Goal: Task Accomplishment & Management: Use online tool/utility

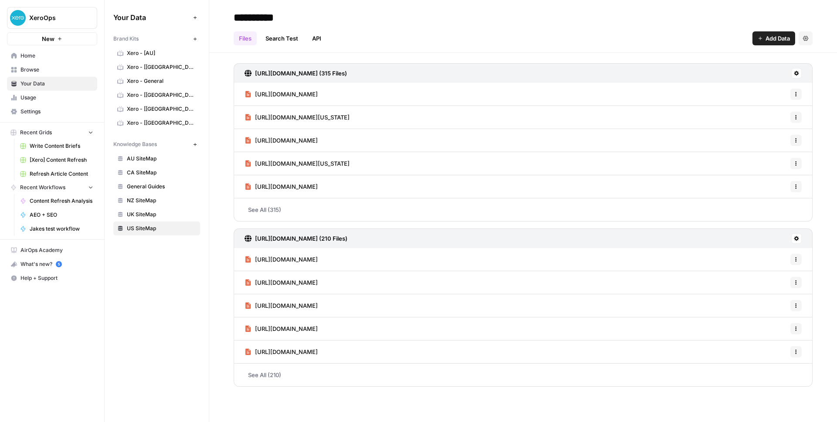
click at [62, 57] on span "Home" at bounding box center [56, 56] width 73 height 8
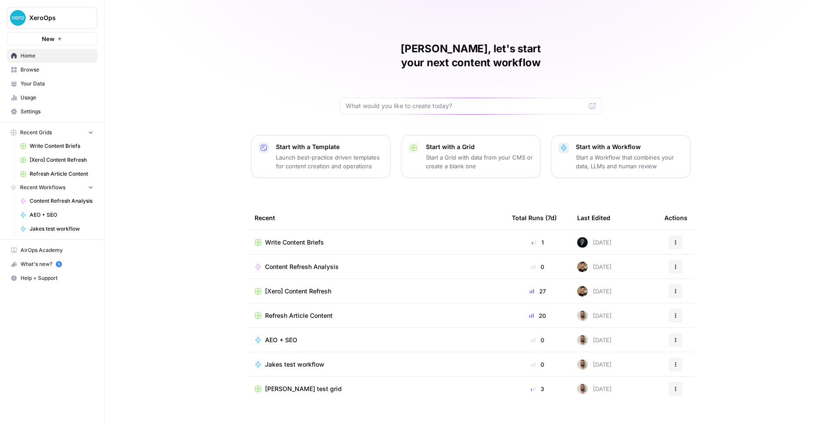
click at [358, 262] on div "Content Refresh Analysis" at bounding box center [376, 266] width 243 height 9
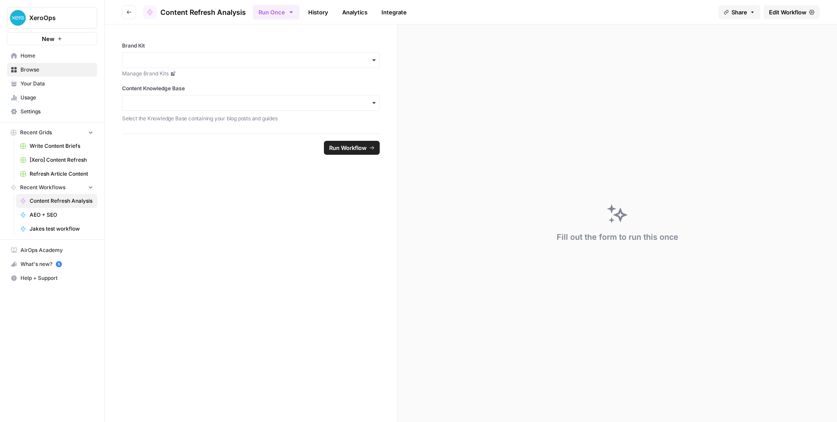
click at [799, 10] on span "Edit Workflow" at bounding box center [787, 12] width 37 height 9
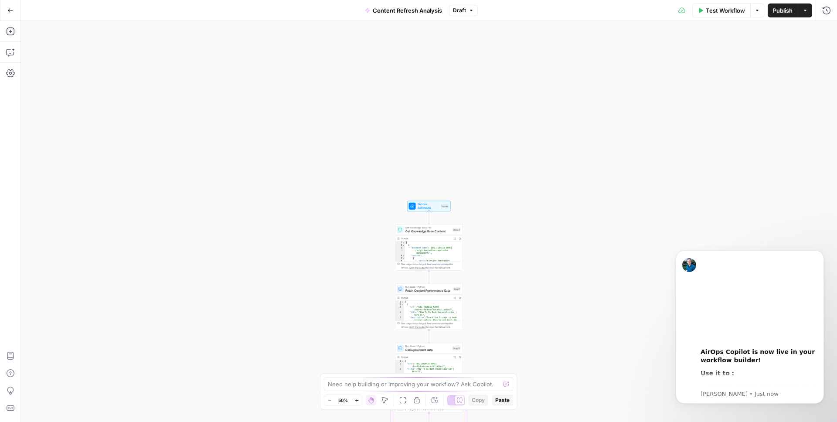
click at [9, 10] on icon "button" at bounding box center [10, 10] width 6 height 6
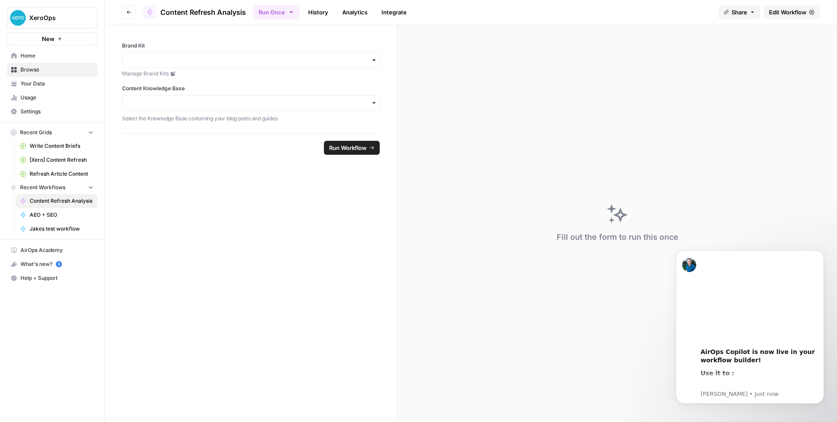
click at [130, 12] on icon "button" at bounding box center [128, 12] width 5 height 5
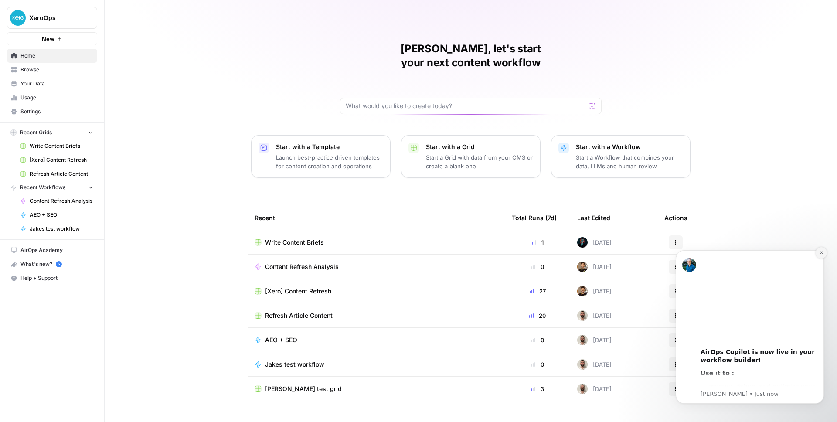
click at [822, 252] on icon "Dismiss notification" at bounding box center [821, 252] width 3 height 3
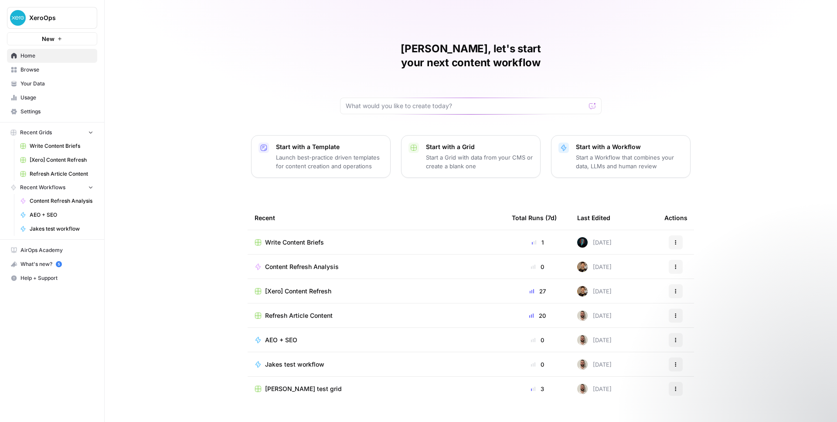
click at [361, 287] on div "[Xero] Content Refresh" at bounding box center [376, 291] width 243 height 9
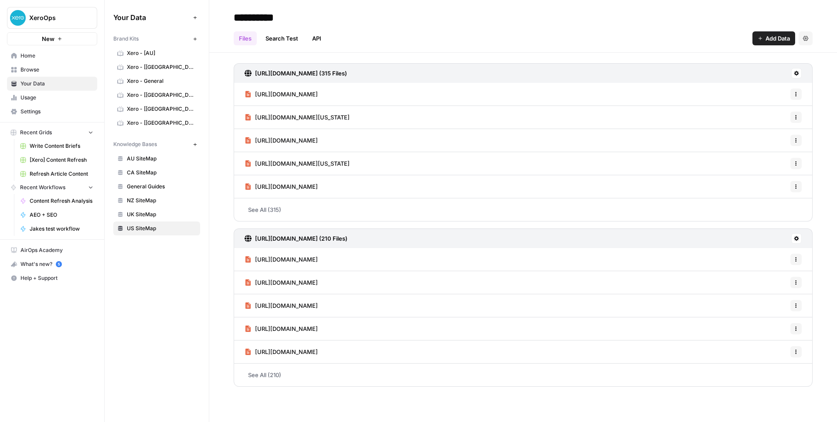
click at [43, 55] on span "Home" at bounding box center [56, 56] width 73 height 8
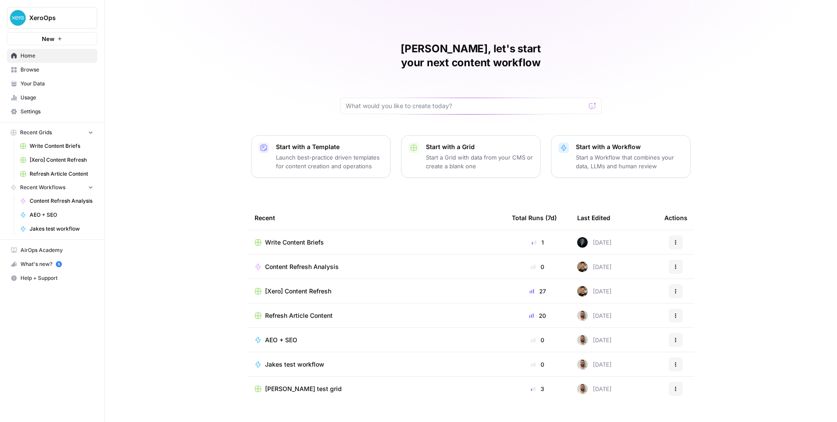
click at [52, 104] on link "Usage" at bounding box center [52, 98] width 90 height 14
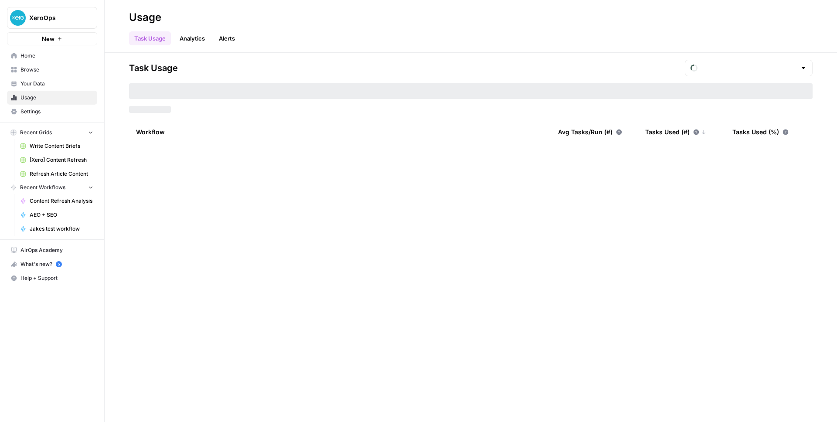
type input "August Tasks"
click at [52, 82] on span "Your Data" at bounding box center [56, 84] width 73 height 8
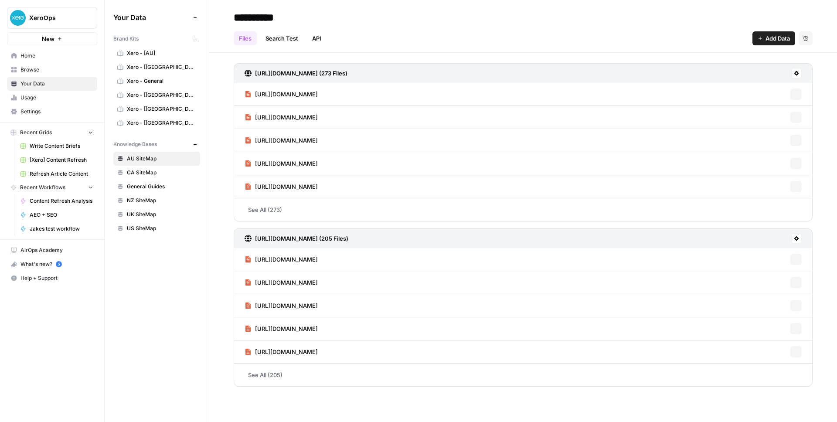
click at [52, 72] on span "Browse" at bounding box center [56, 70] width 73 height 8
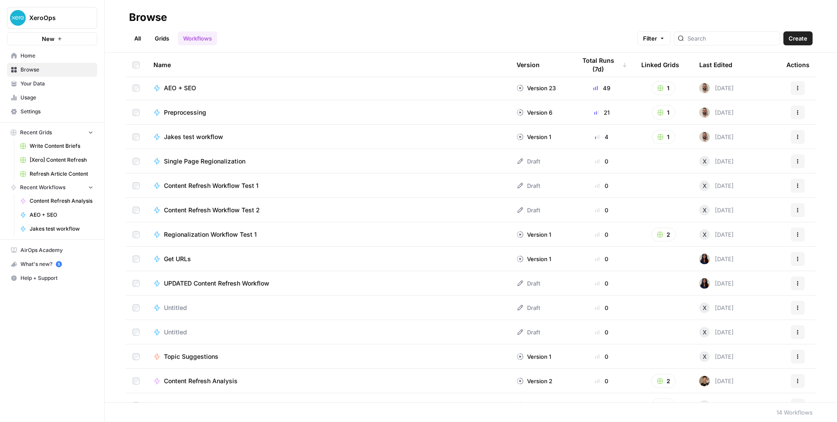
scroll to position [2, 0]
click at [164, 43] on link "Grids" at bounding box center [162, 38] width 25 height 14
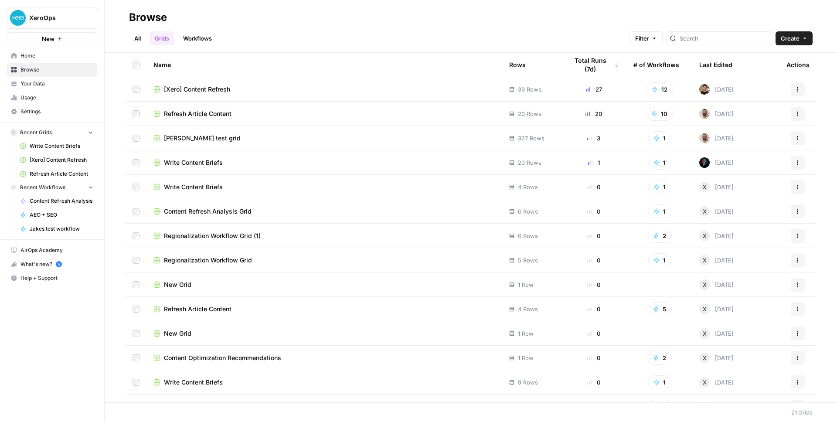
click at [222, 114] on span "Refresh Article Content" at bounding box center [198, 113] width 68 height 9
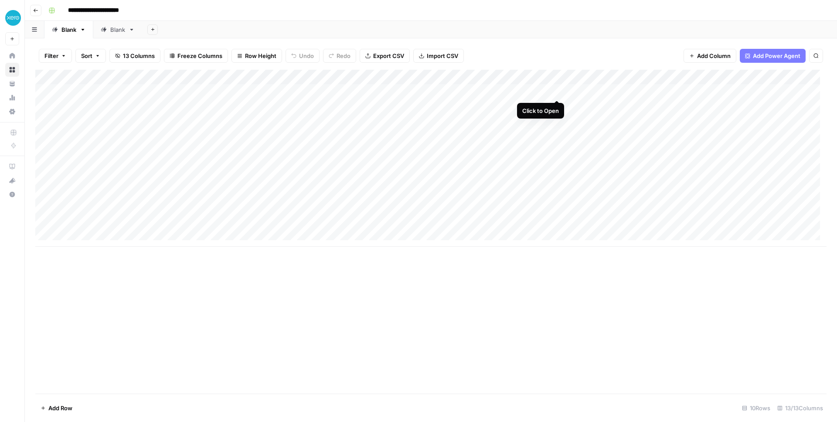
click at [556, 90] on div "Add Column" at bounding box center [430, 158] width 791 height 177
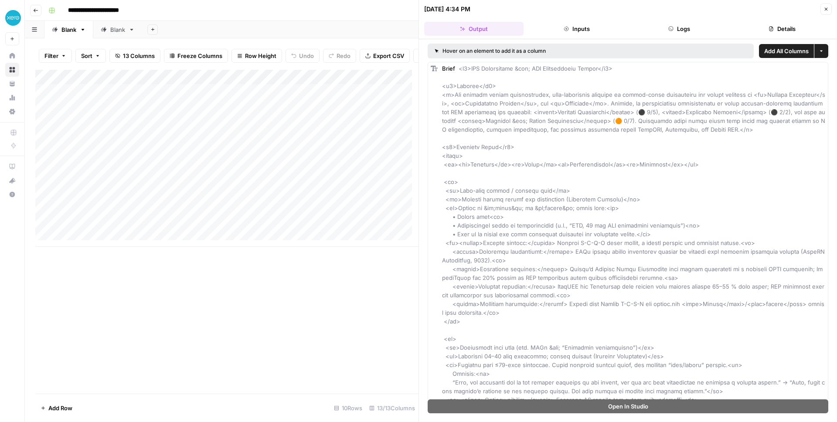
click at [831, 9] on button "Close" at bounding box center [826, 8] width 11 height 11
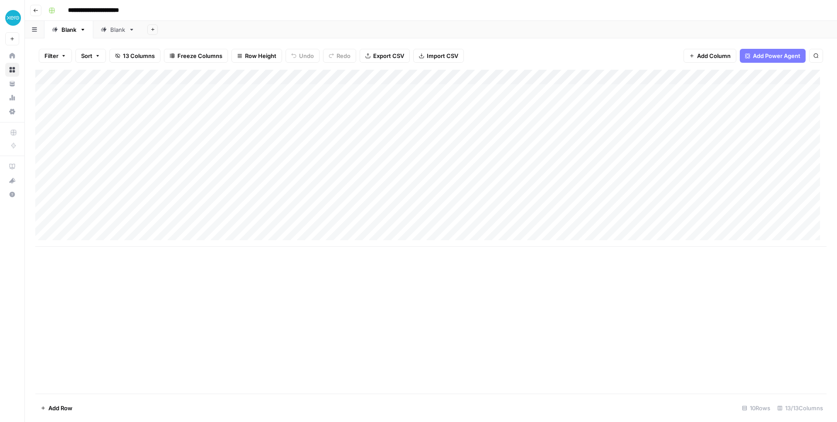
click at [623, 92] on div "Add Column" at bounding box center [430, 158] width 791 height 177
click at [718, 89] on div "Add Column" at bounding box center [430, 158] width 791 height 177
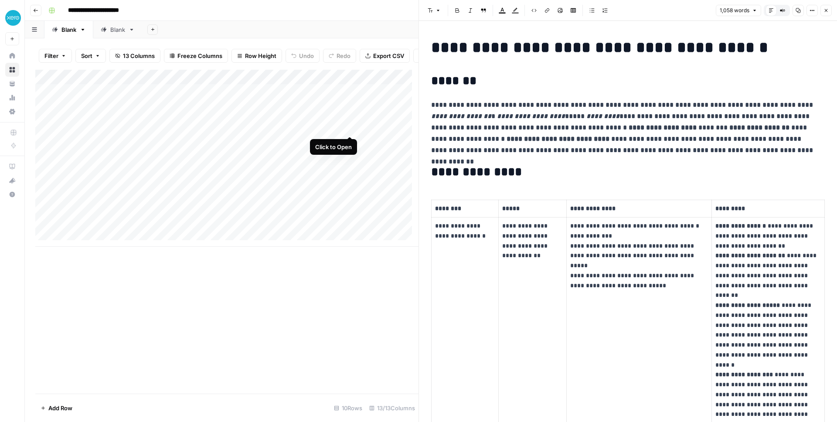
click at [349, 127] on div "Add Column" at bounding box center [226, 158] width 383 height 177
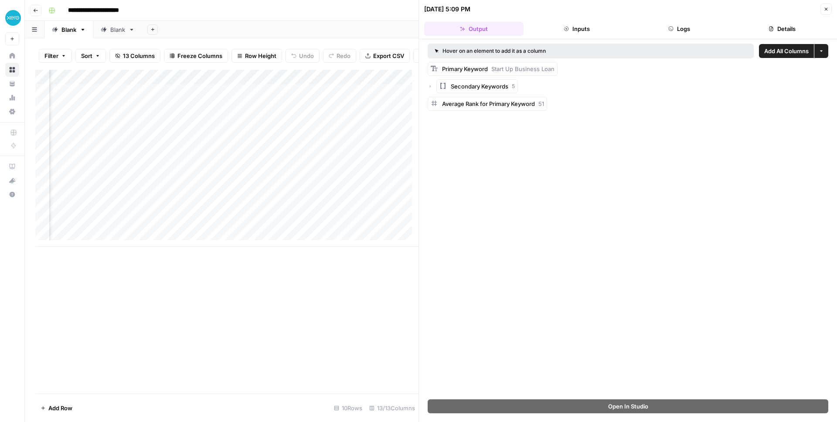
scroll to position [0, 315]
click at [241, 126] on div "Add Column" at bounding box center [226, 158] width 383 height 177
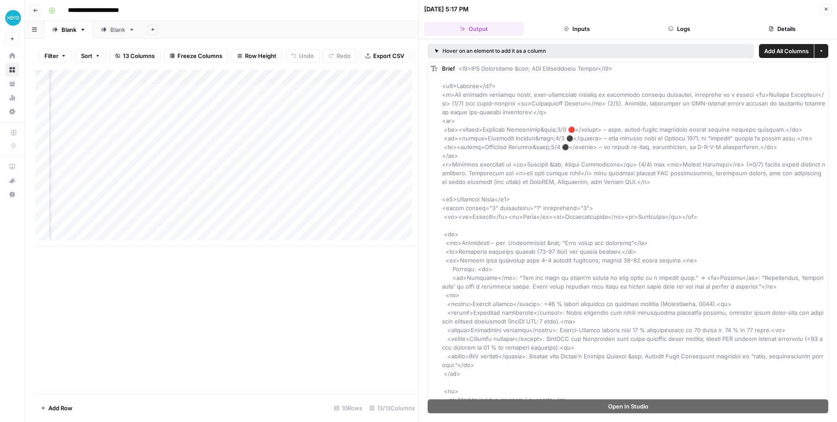
click at [329, 130] on div "Add Column" at bounding box center [226, 158] width 383 height 177
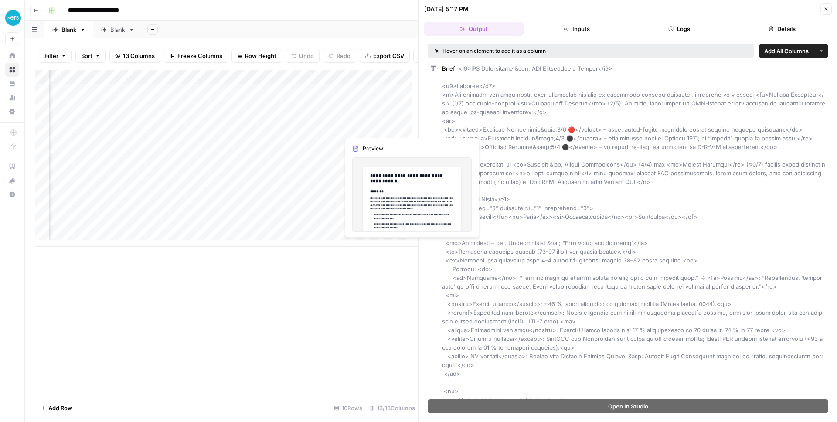
click at [399, 126] on div "Add Column" at bounding box center [226, 158] width 383 height 177
click at [407, 126] on div "Add Column" at bounding box center [226, 158] width 383 height 177
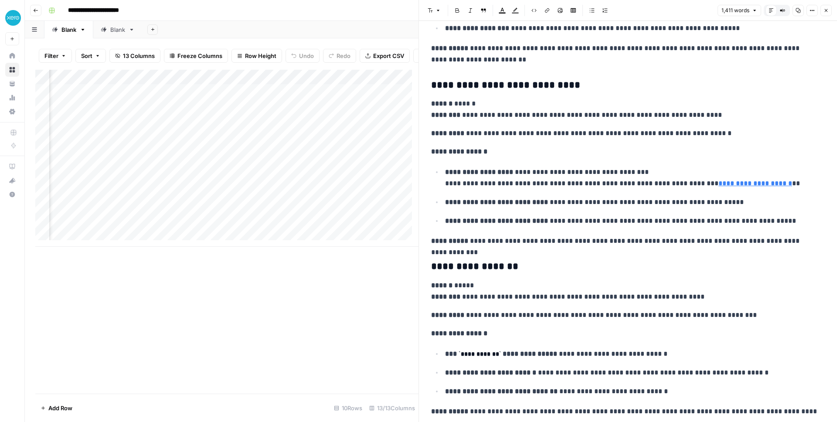
scroll to position [0, 603]
click at [341, 126] on div "Add Column" at bounding box center [226, 158] width 383 height 177
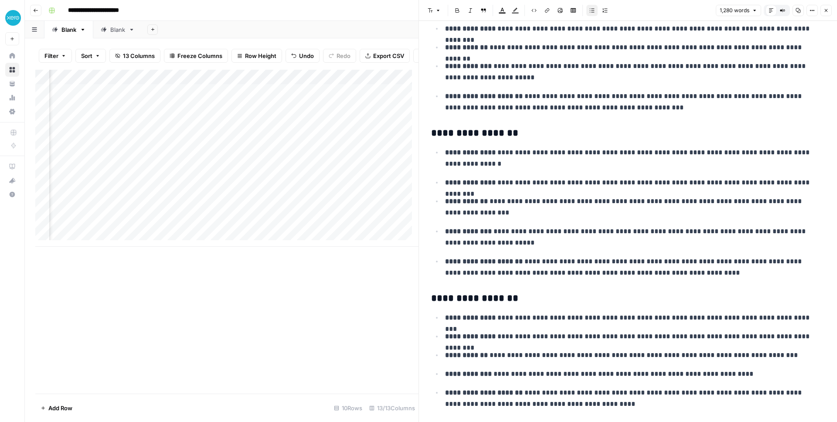
scroll to position [1326, 0]
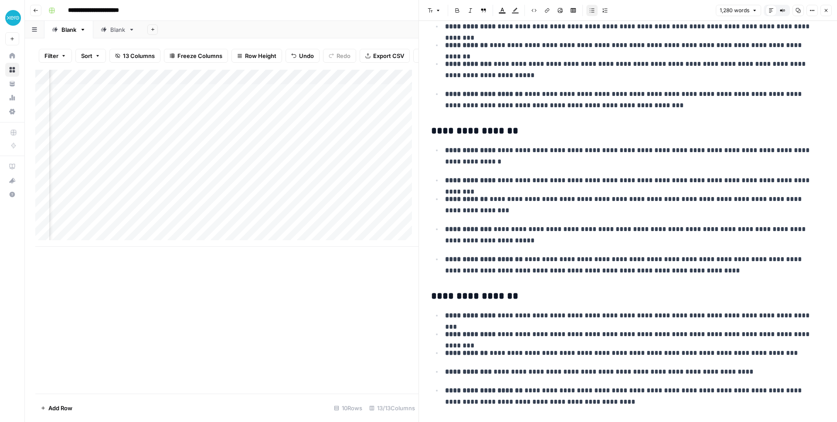
click at [535, 177] on p "**********" at bounding box center [631, 180] width 373 height 11
click at [499, 177] on p "**********" at bounding box center [631, 180] width 373 height 11
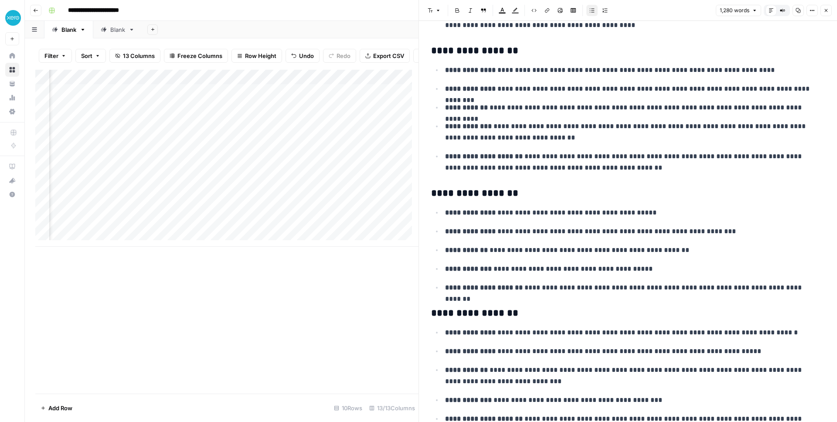
scroll to position [1766, 0]
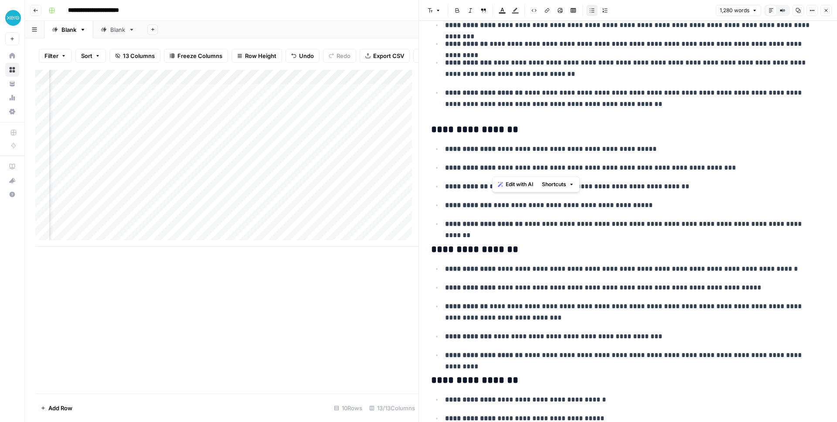
drag, startPoint x: 501, startPoint y: 169, endPoint x: 564, endPoint y: 166, distance: 62.5
click at [564, 166] on p "**********" at bounding box center [631, 167] width 373 height 11
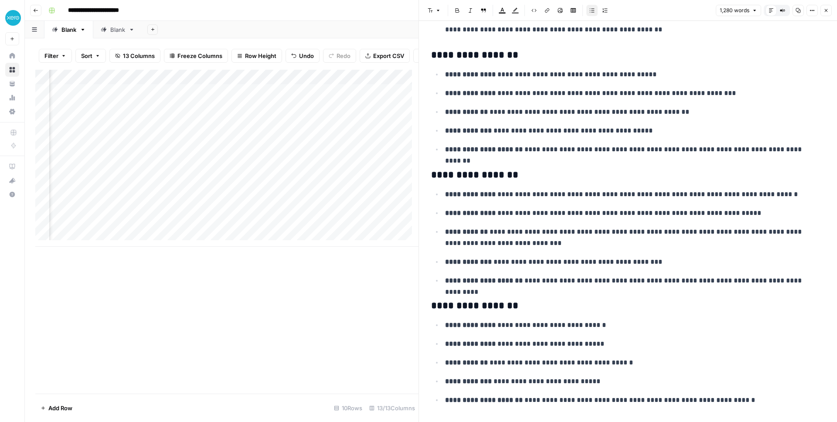
scroll to position [1860, 0]
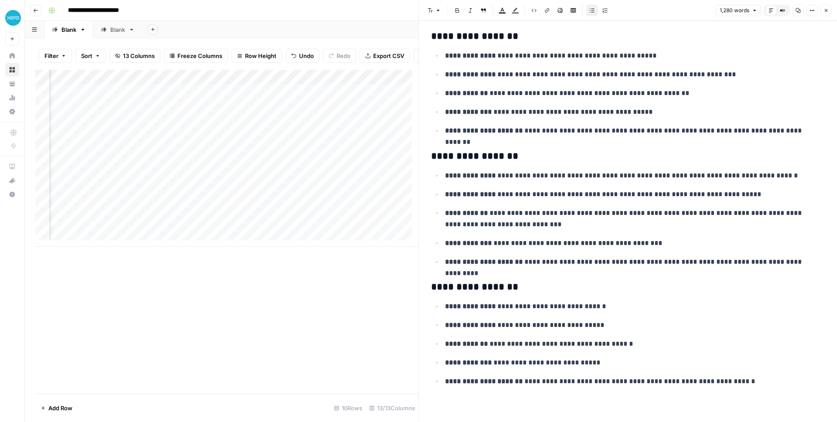
click at [829, 14] on button "Close" at bounding box center [826, 10] width 11 height 11
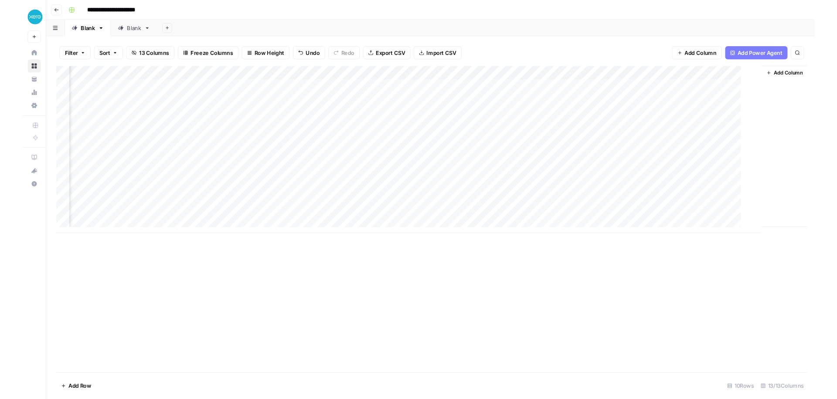
scroll to position [0, 597]
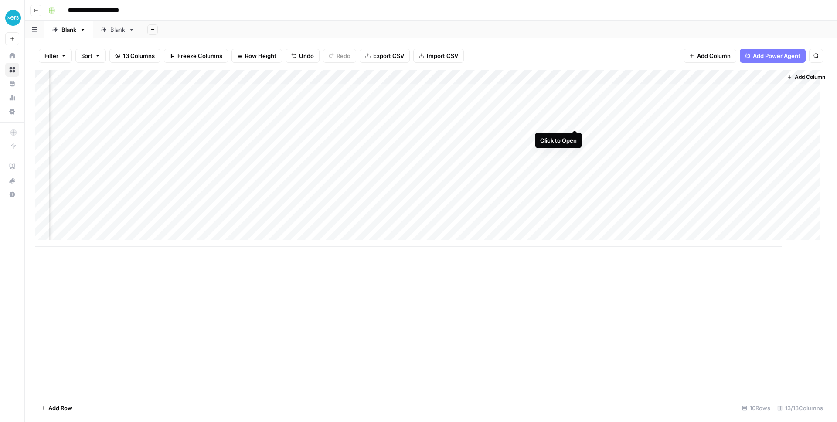
click at [576, 119] on div "Add Column" at bounding box center [430, 158] width 791 height 177
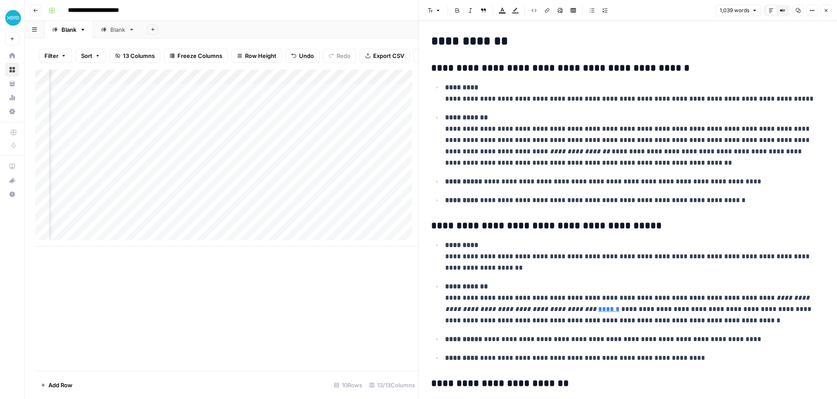
scroll to position [0, 603]
click at [248, 125] on div "Add Column" at bounding box center [226, 158] width 383 height 177
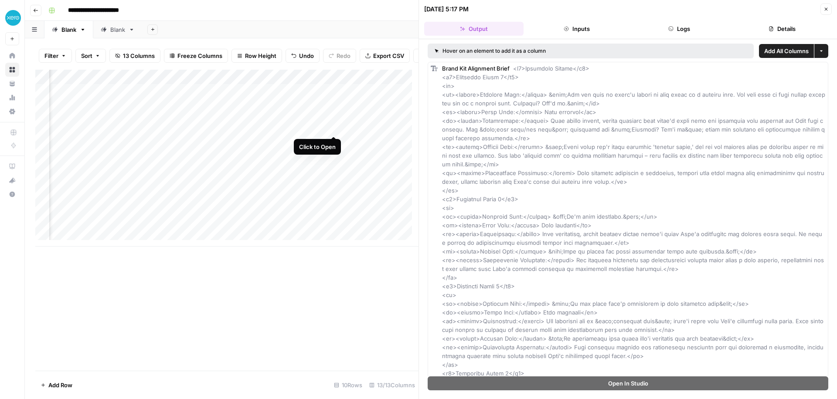
click at [335, 128] on div "Add Column" at bounding box center [226, 158] width 383 height 177
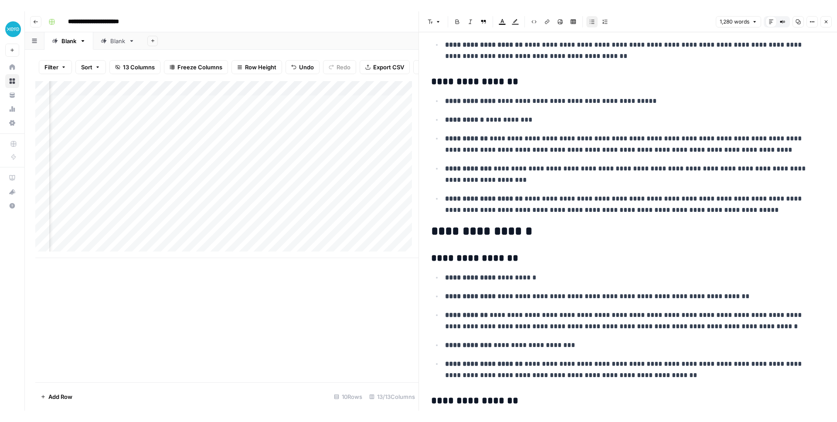
scroll to position [968, 0]
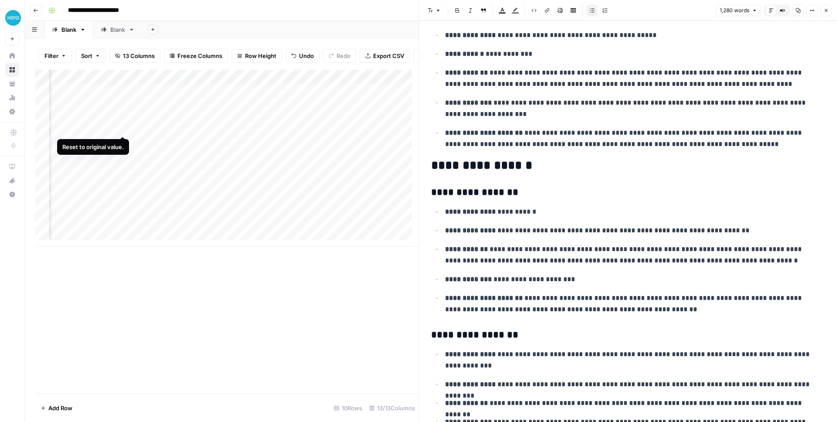
click at [119, 129] on div "Add Column" at bounding box center [226, 158] width 383 height 177
click at [126, 131] on div "Add Column" at bounding box center [226, 158] width 383 height 177
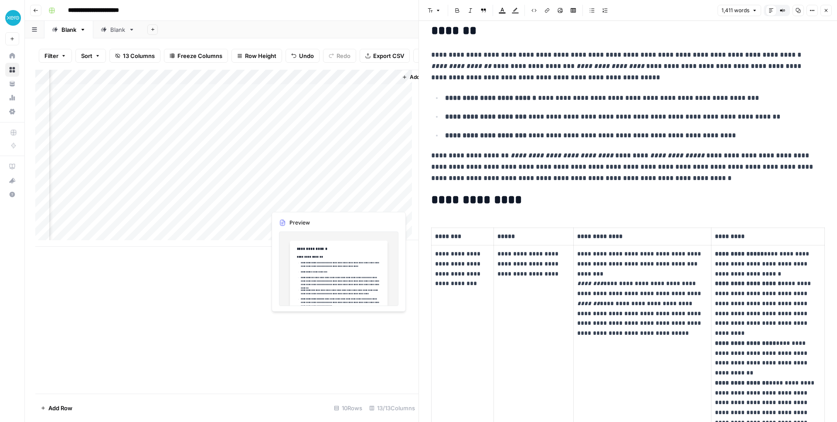
scroll to position [0, 1015]
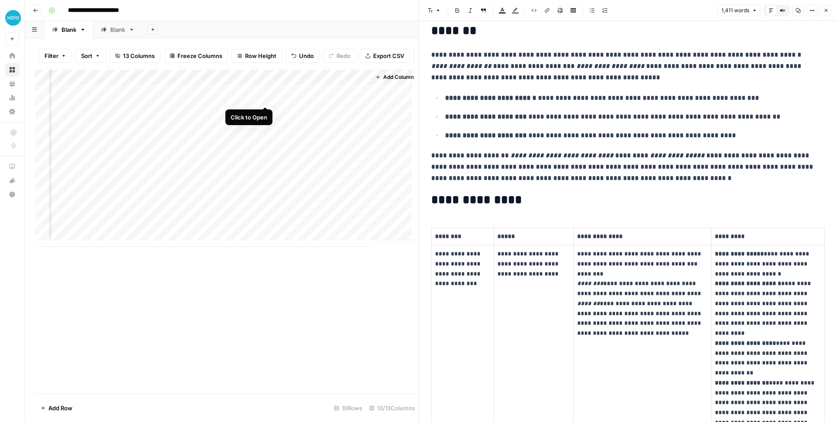
click at [263, 102] on div "Add Column" at bounding box center [226, 158] width 383 height 177
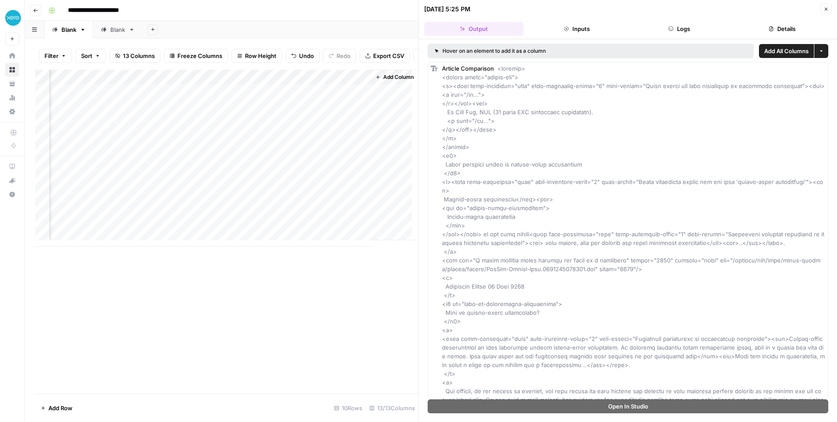
click at [332, 99] on div "Add Column" at bounding box center [226, 158] width 383 height 177
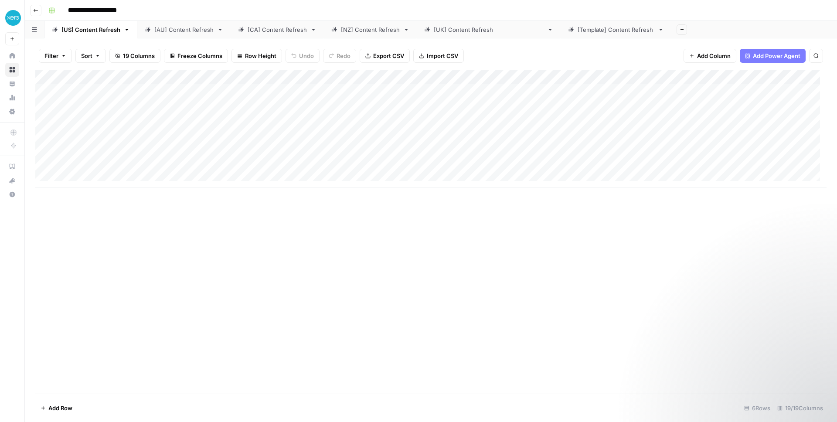
scroll to position [0, 781]
click at [486, 92] on div "Add Column" at bounding box center [430, 129] width 791 height 118
click at [661, 88] on div "Add Column" at bounding box center [430, 129] width 791 height 118
click at [583, 88] on div "Add Column" at bounding box center [430, 129] width 791 height 118
click at [516, 94] on div "Add Column" at bounding box center [430, 129] width 791 height 118
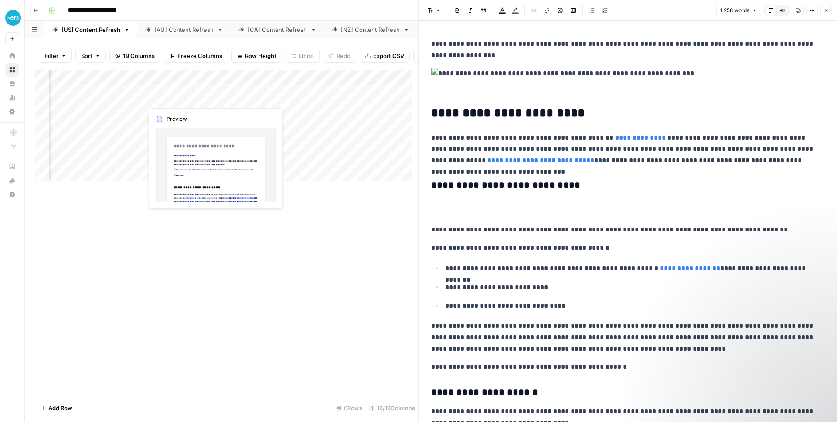
click at [184, 98] on div "Add Column" at bounding box center [226, 129] width 383 height 118
click at [189, 100] on div "Add Column" at bounding box center [226, 129] width 383 height 118
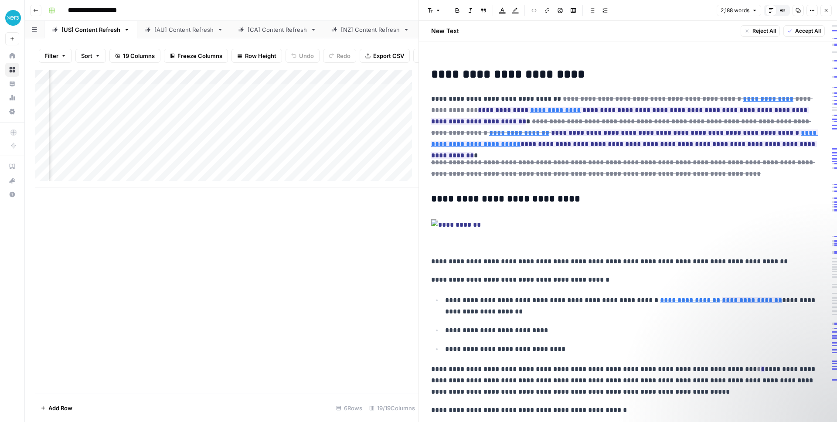
scroll to position [0, 22]
click at [826, 11] on icon "button" at bounding box center [826, 10] width 5 height 5
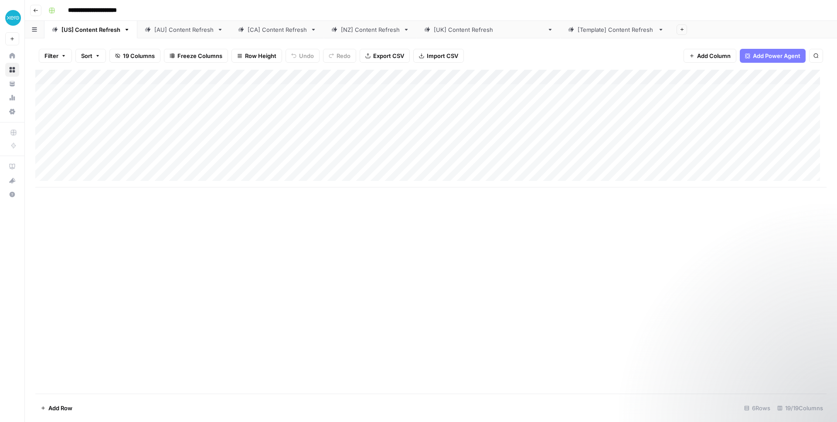
scroll to position [0, 0]
click at [519, 264] on div "Add Column" at bounding box center [430, 232] width 791 height 324
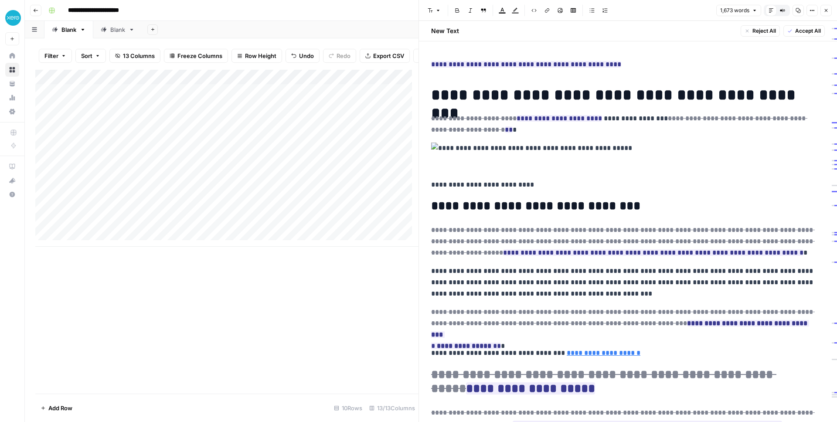
scroll to position [35, 0]
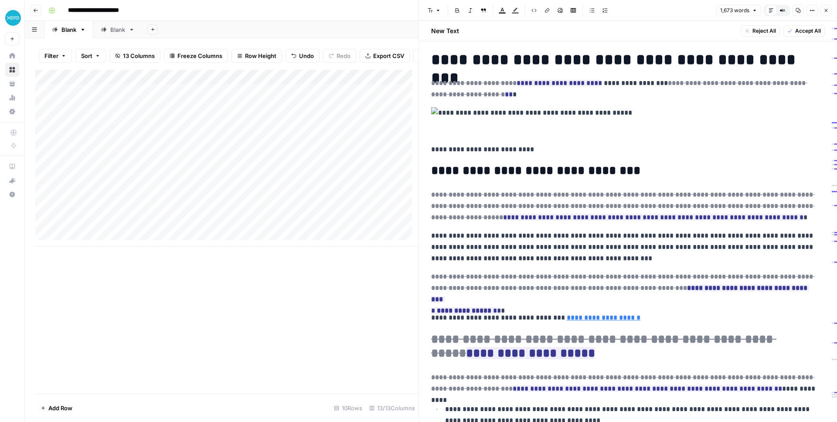
click at [11, 56] on icon at bounding box center [13, 56] width 6 height 6
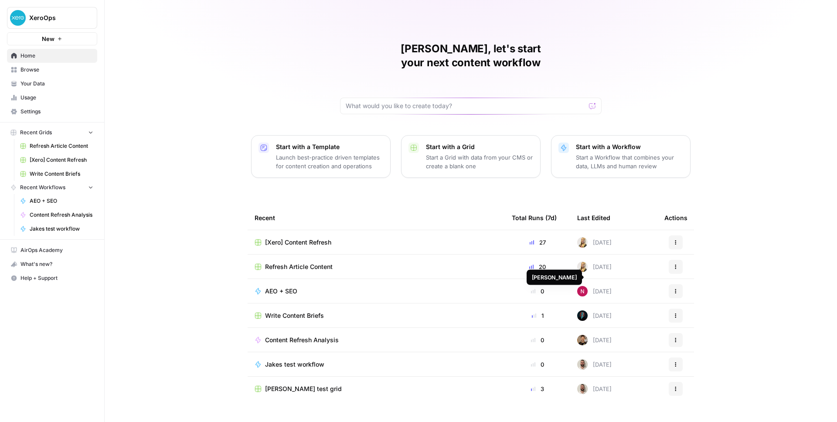
click at [582, 286] on img at bounding box center [582, 291] width 10 height 10
click at [379, 239] on td "[Xero] Content Refresh" at bounding box center [376, 242] width 257 height 24
click at [395, 238] on div "[Xero] Content Refresh" at bounding box center [376, 242] width 243 height 9
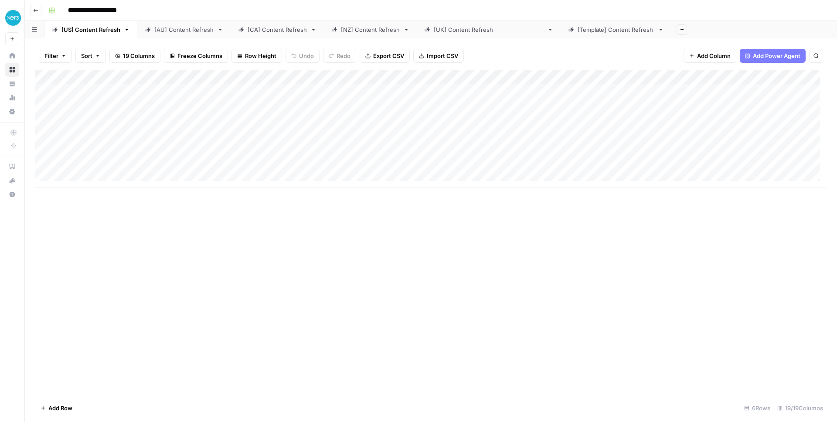
click at [35, 7] on button "Go back" at bounding box center [35, 10] width 11 height 11
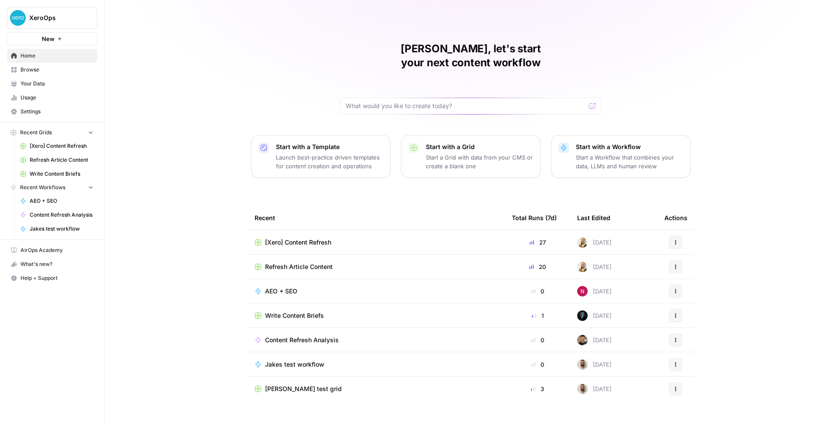
click at [160, 84] on div "[PERSON_NAME], let's start your next content workflow Start with a Template Lau…" at bounding box center [471, 211] width 733 height 422
click at [140, 157] on div "[PERSON_NAME], let's start your next content workflow Start with a Template Lau…" at bounding box center [471, 211] width 733 height 422
click at [167, 125] on div "[PERSON_NAME], let's start your next content workflow Start with a Template Lau…" at bounding box center [471, 211] width 733 height 422
